Goal: Information Seeking & Learning: Learn about a topic

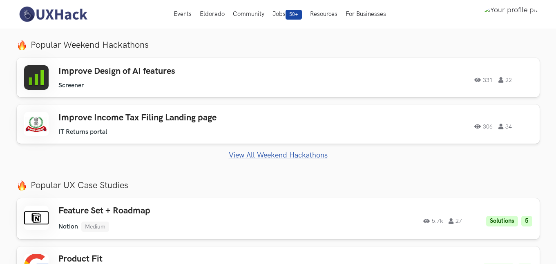
click at [47, 10] on img at bounding box center [53, 14] width 73 height 17
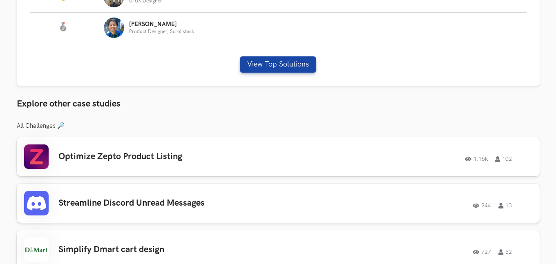
scroll to position [619, 0]
